Goal: Information Seeking & Learning: Learn about a topic

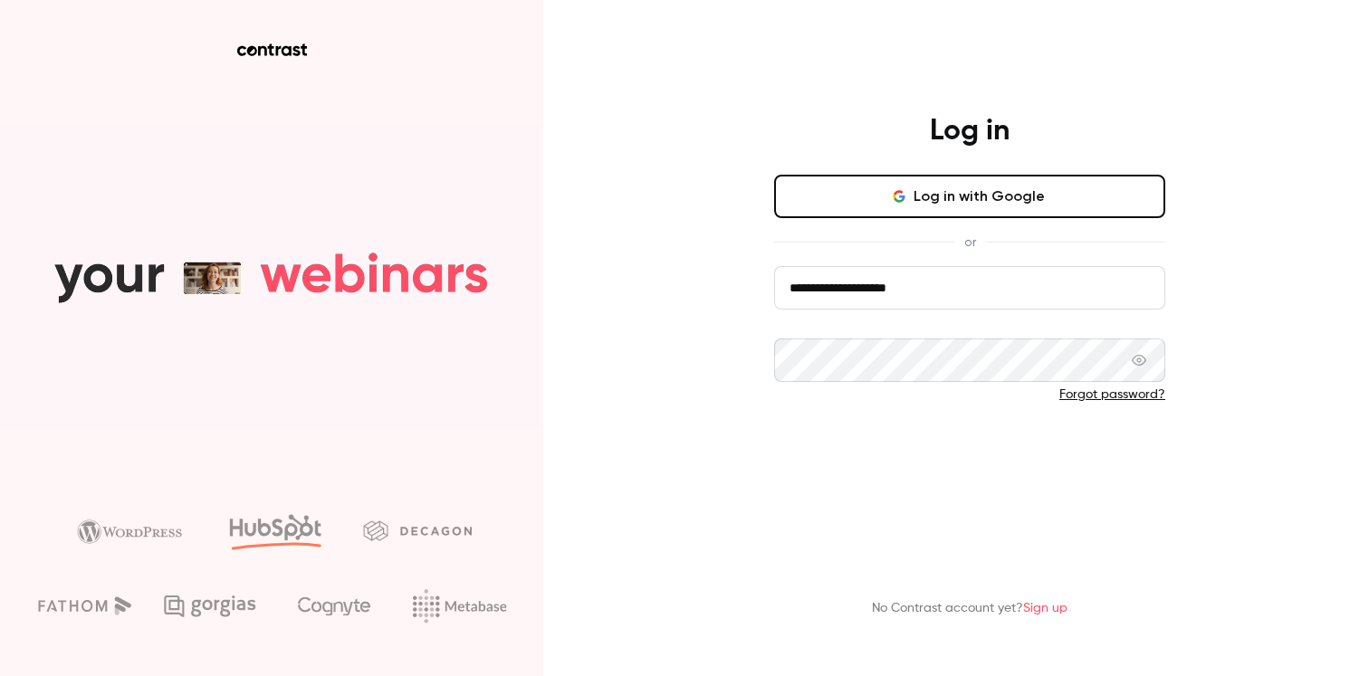
click at [882, 444] on button "Log in" at bounding box center [969, 454] width 391 height 43
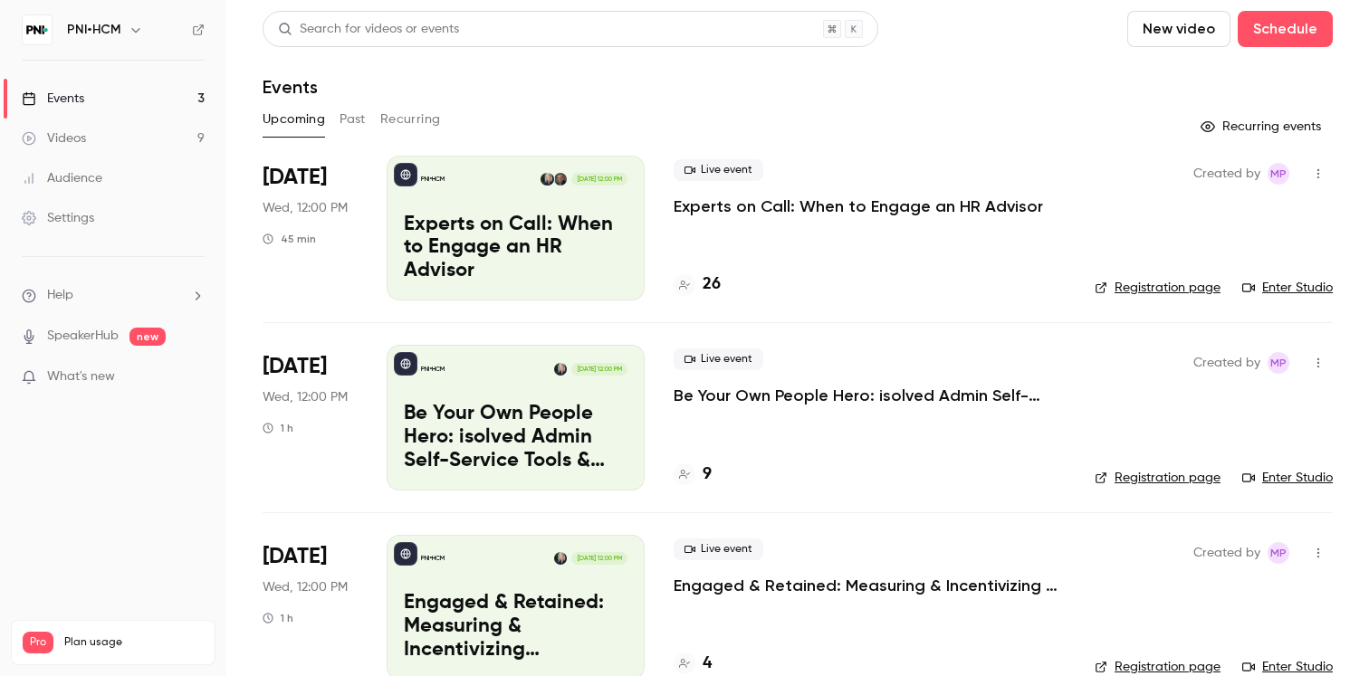
click at [354, 111] on button "Past" at bounding box center [353, 119] width 26 height 29
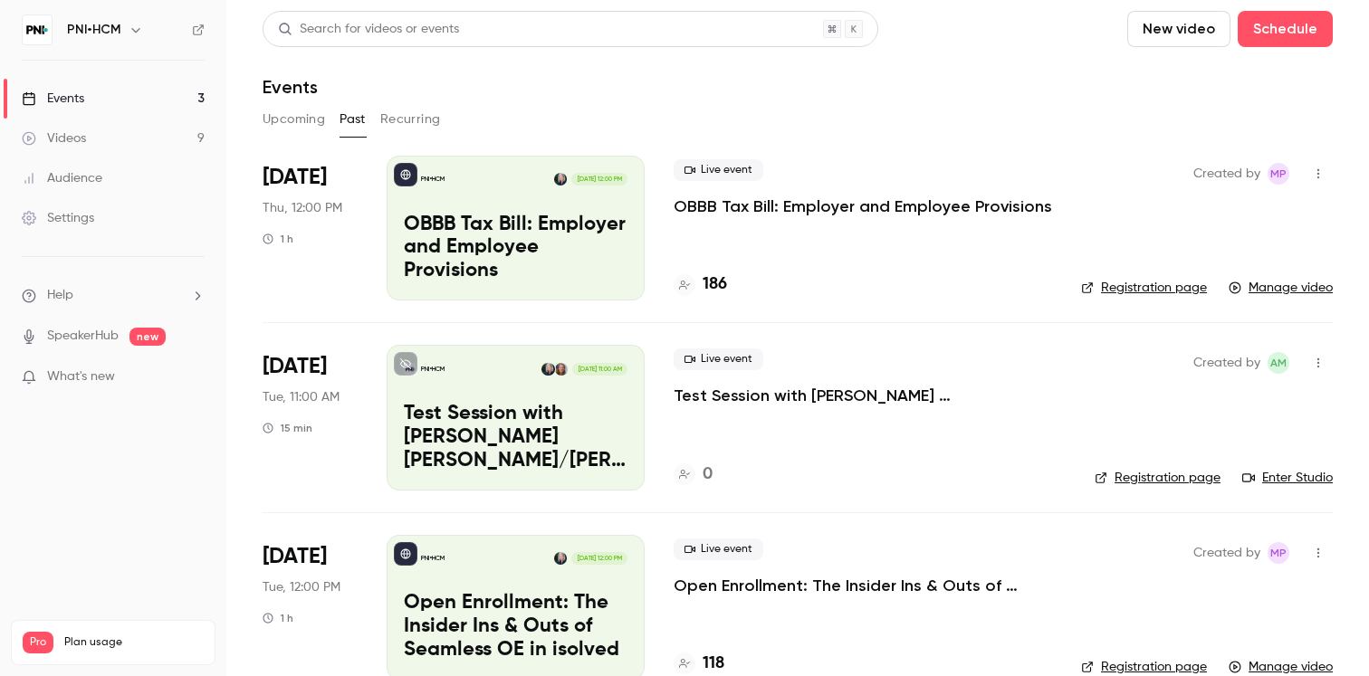
click at [1314, 170] on icon "button" at bounding box center [1318, 174] width 14 height 13
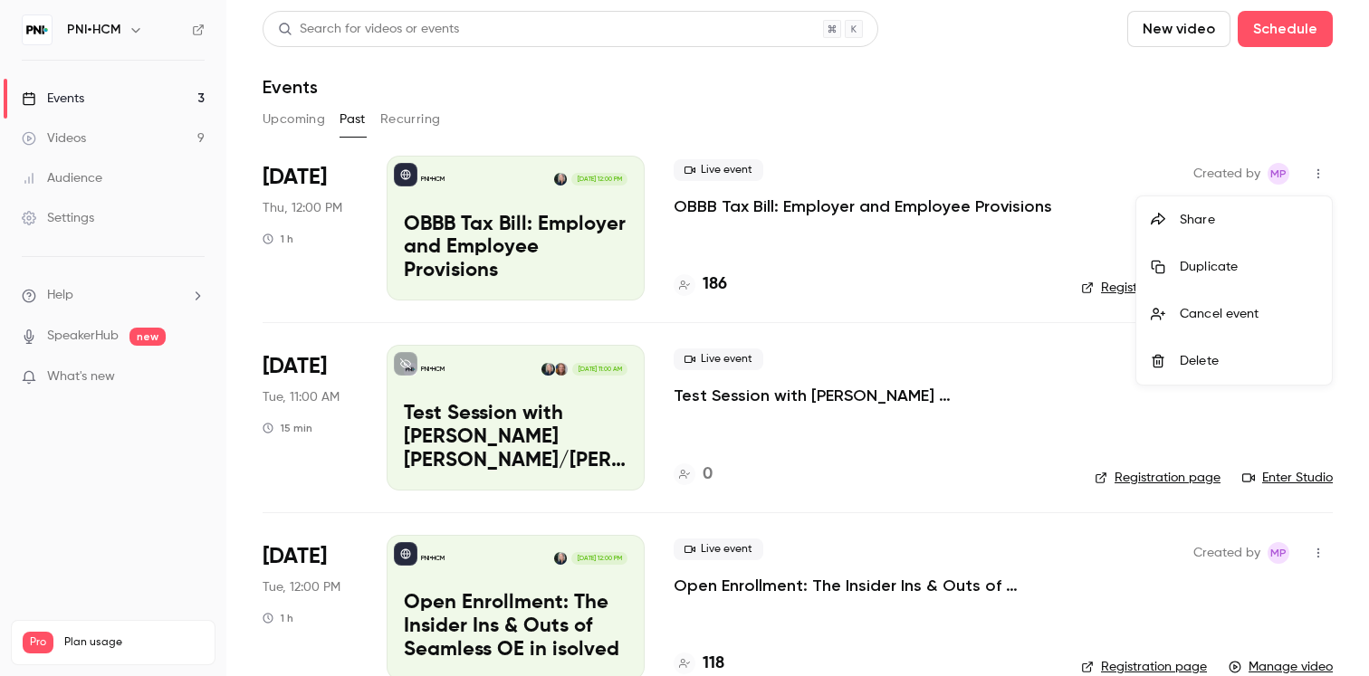
click at [838, 284] on div at bounding box center [684, 338] width 1369 height 676
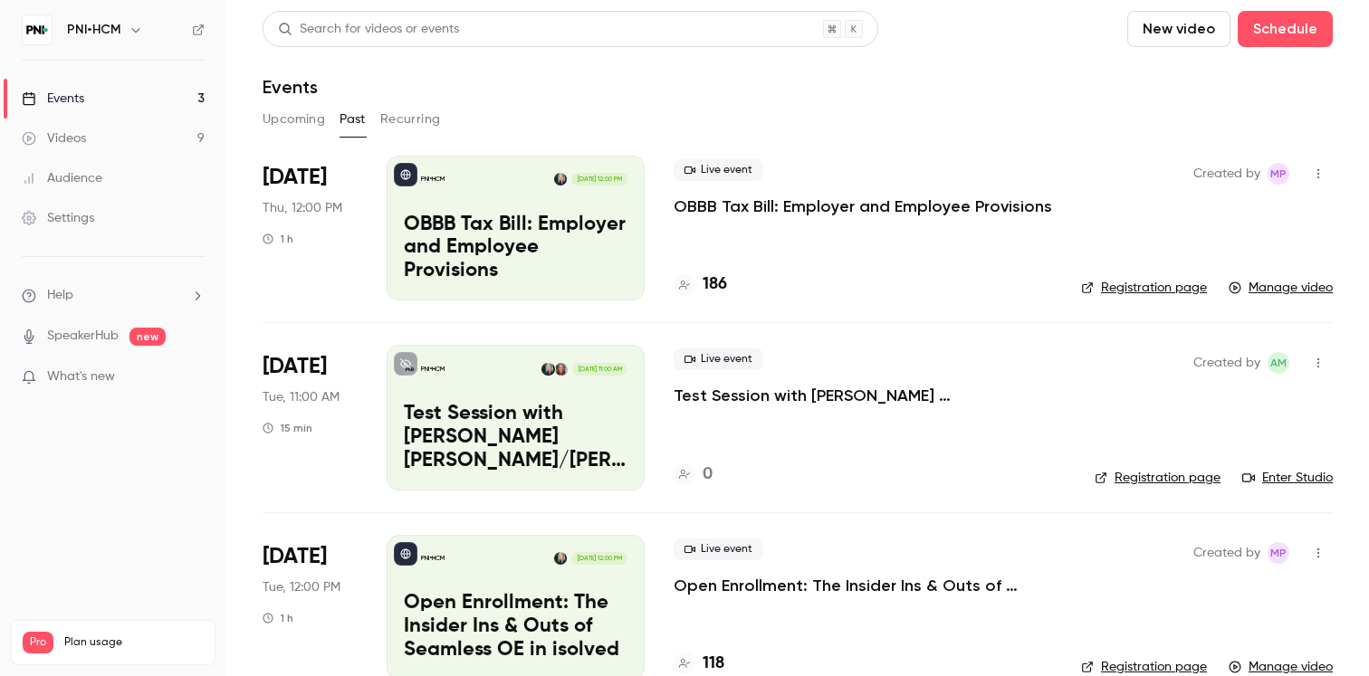
click at [532, 243] on p "OBBB Tax Bill: Employer and Employee Provisions" at bounding box center [516, 249] width 224 height 70
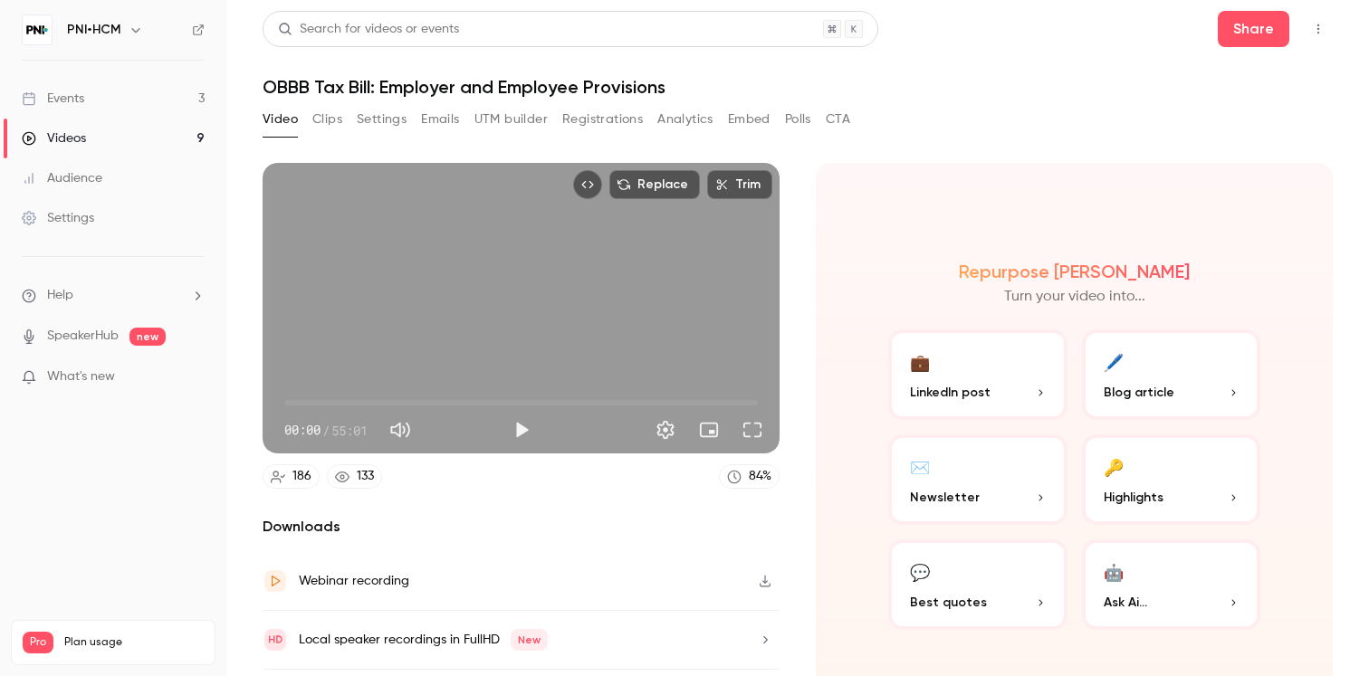
click at [97, 184] on div "Audience" at bounding box center [62, 178] width 81 height 18
